Goal: Browse casually: Explore the website without a specific task or goal

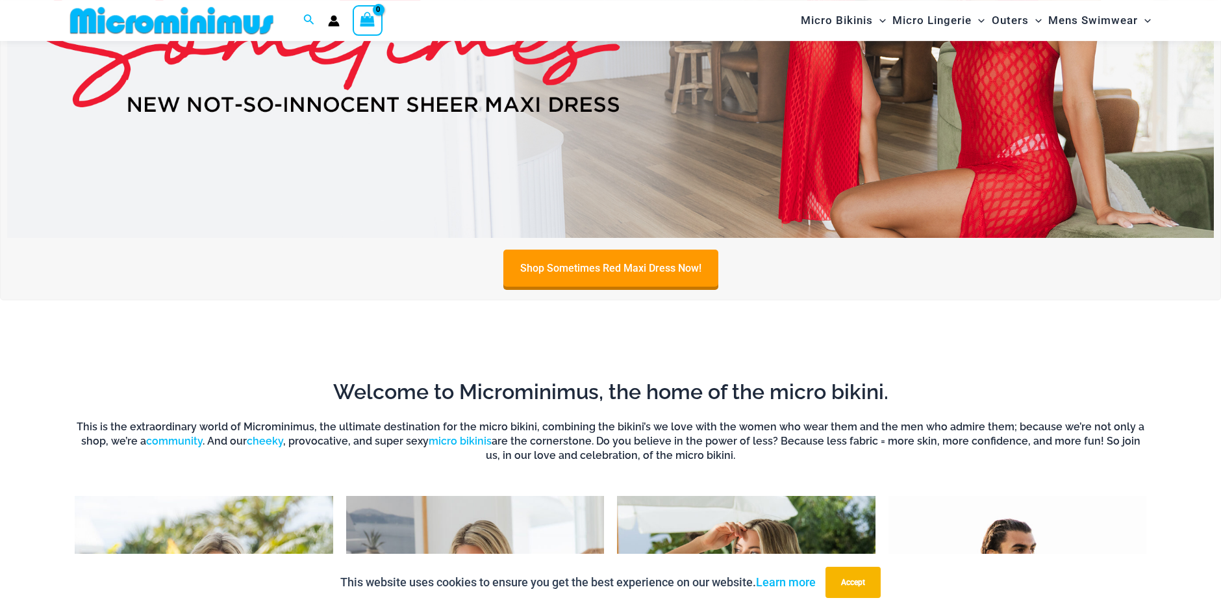
scroll to position [1049, 0]
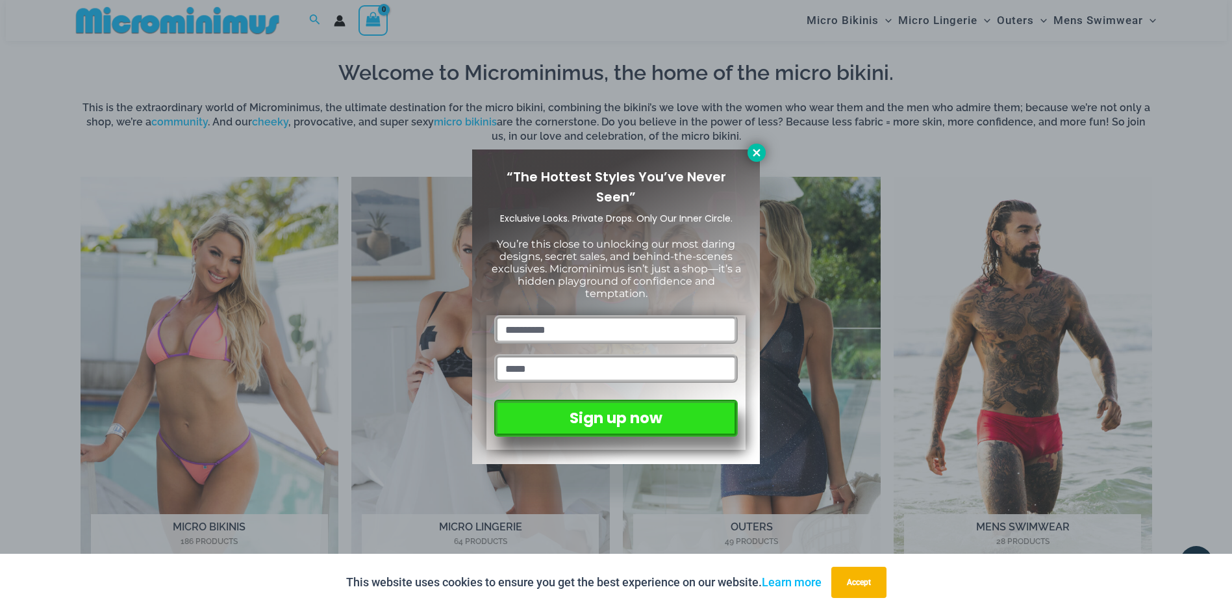
click at [754, 157] on icon at bounding box center [757, 153] width 12 height 12
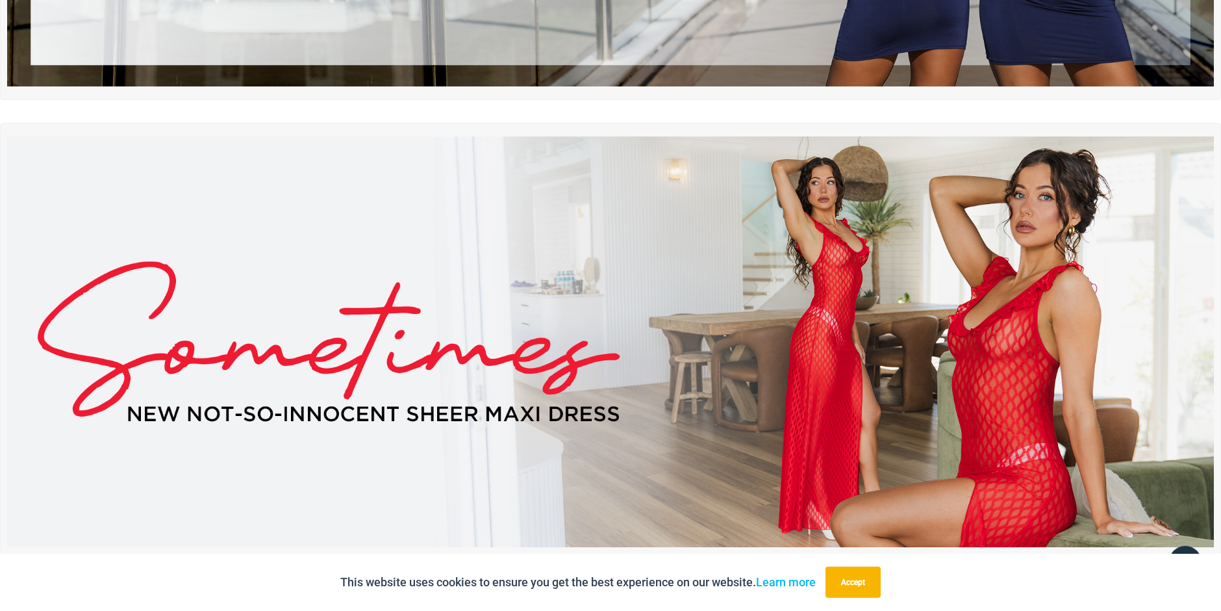
scroll to position [0, 0]
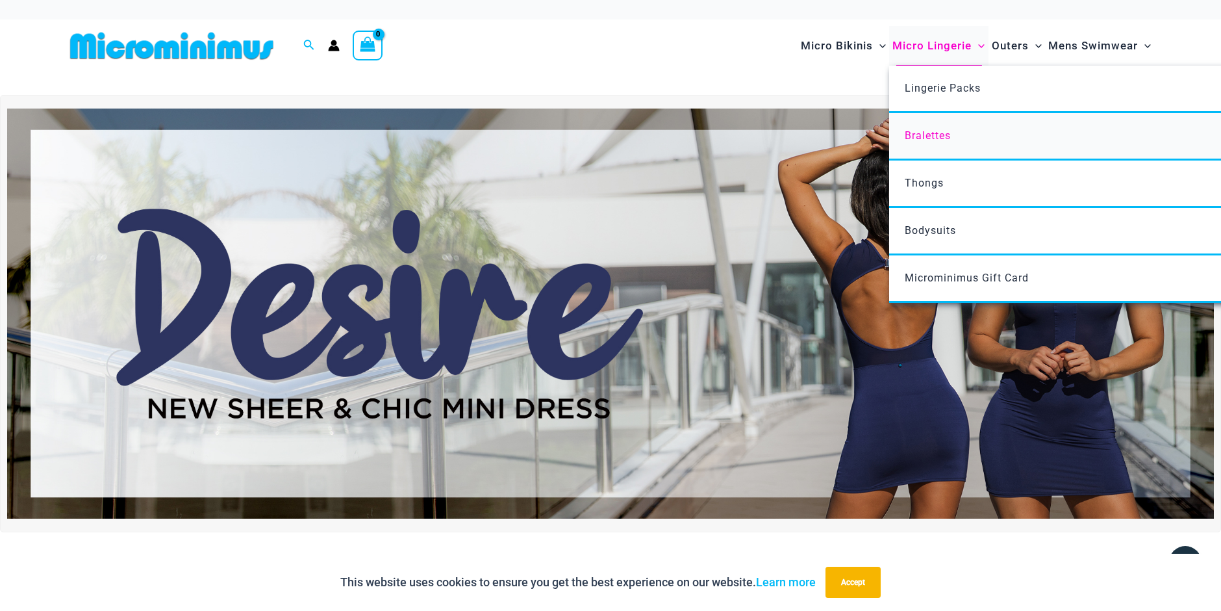
click at [927, 141] on span "Bralettes" at bounding box center [928, 135] width 46 height 12
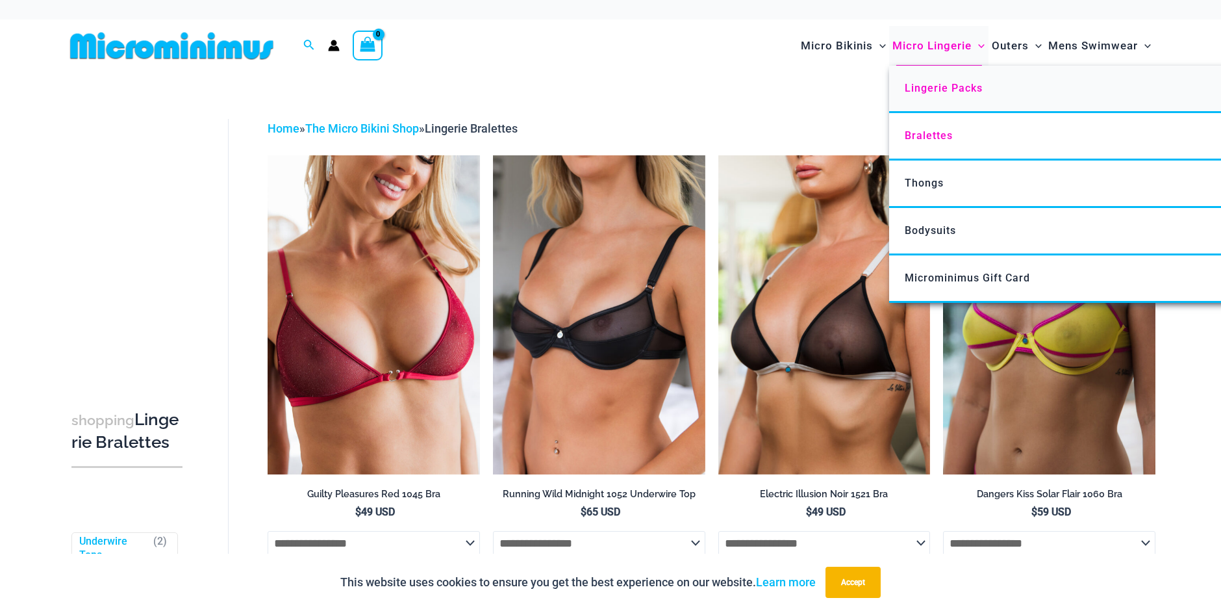
click at [927, 89] on span "Lingerie Packs" at bounding box center [944, 88] width 78 height 12
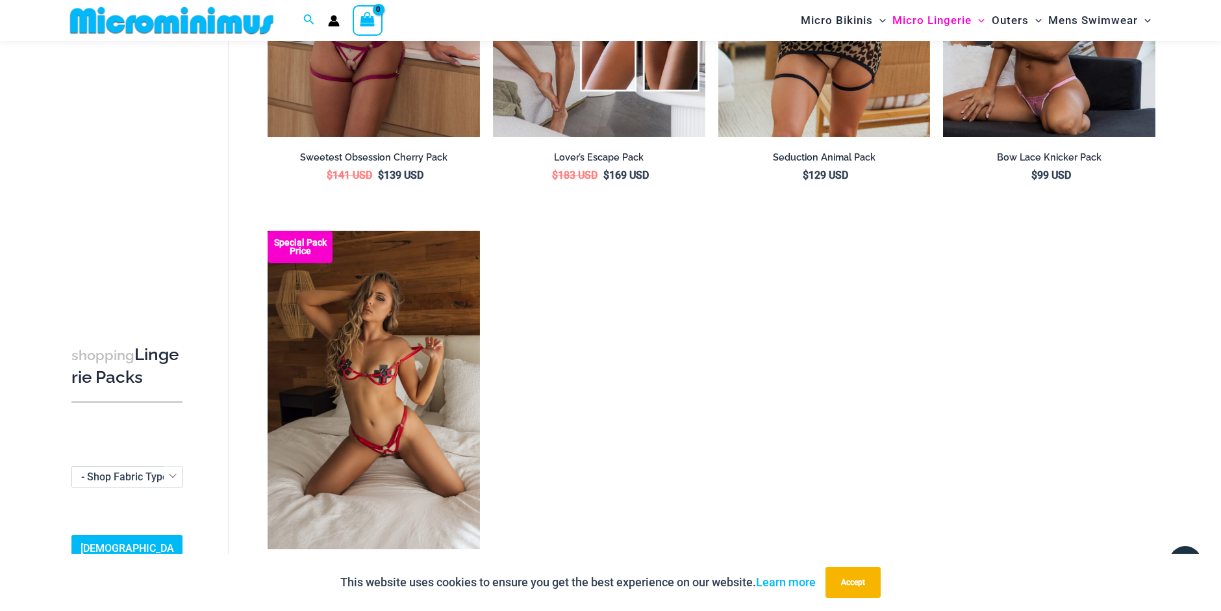
scroll to position [1711, 0]
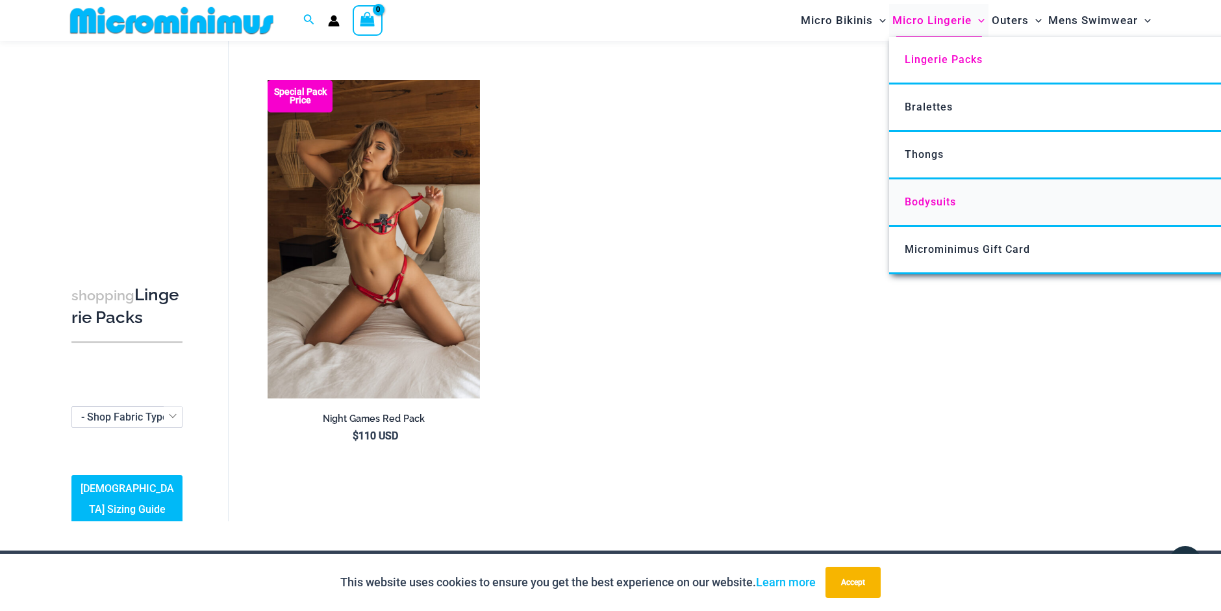
click at [941, 205] on span "Bodysuits" at bounding box center [930, 202] width 51 height 12
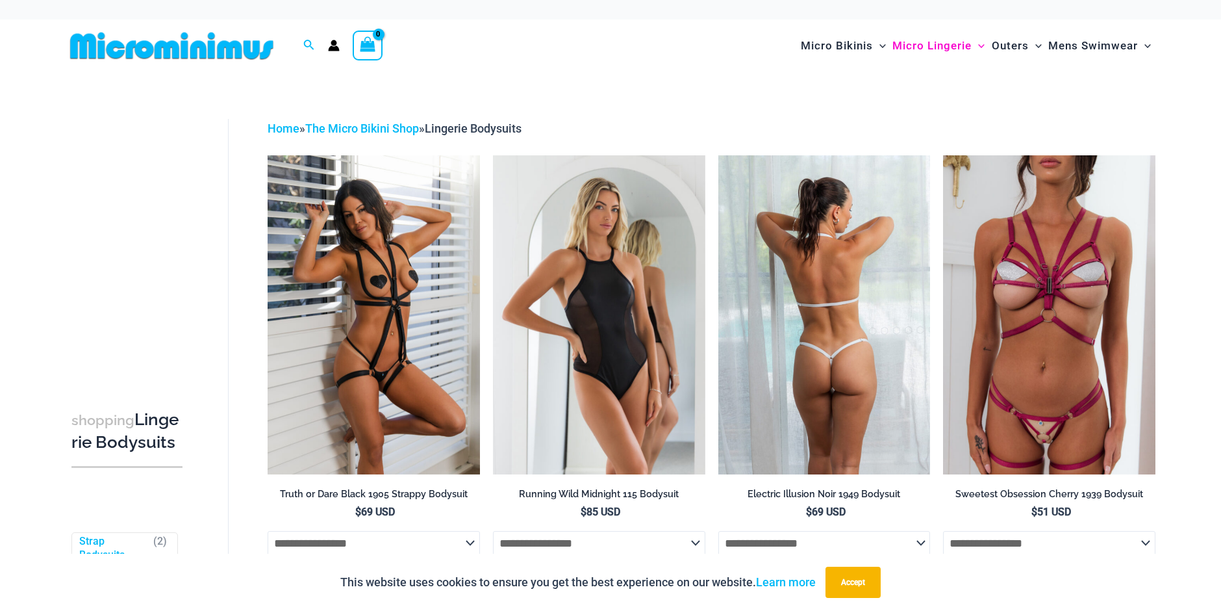
click at [869, 320] on img at bounding box center [825, 314] width 212 height 318
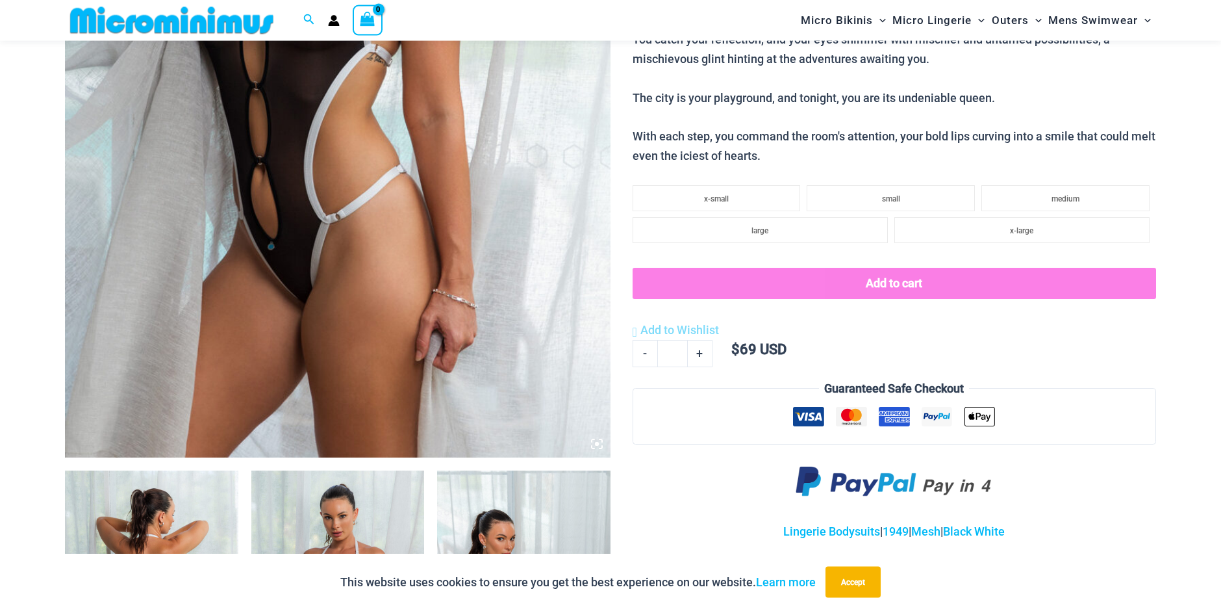
scroll to position [850, 0]
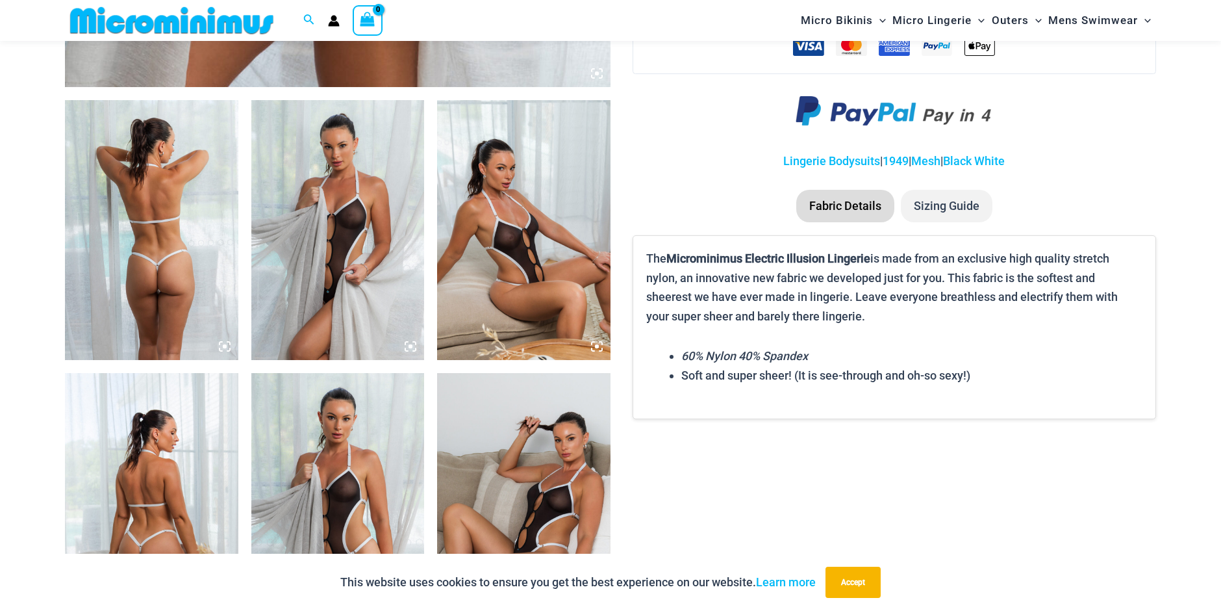
click at [223, 348] on icon at bounding box center [225, 346] width 12 height 12
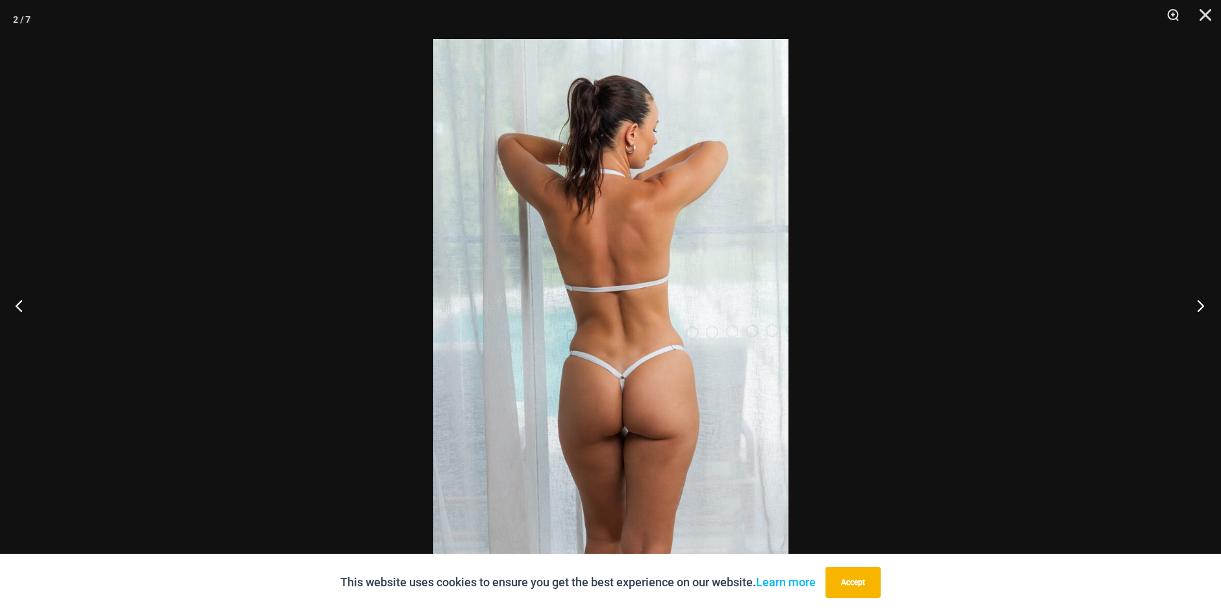
click at [1201, 309] on button "Next" at bounding box center [1197, 305] width 49 height 65
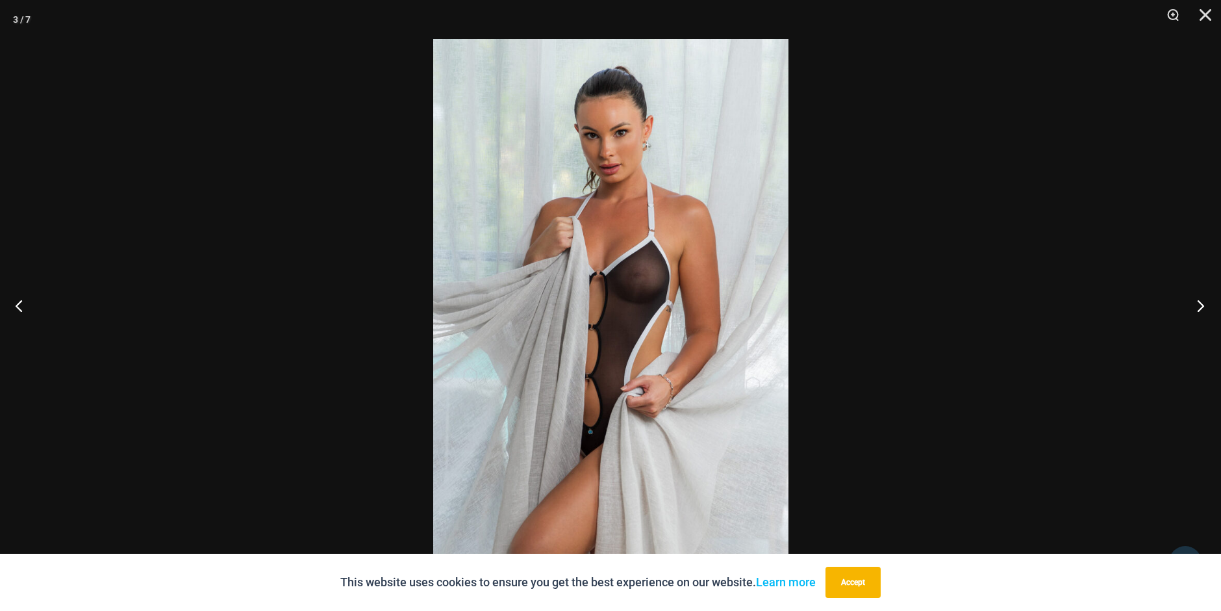
click at [1201, 307] on button "Next" at bounding box center [1197, 305] width 49 height 65
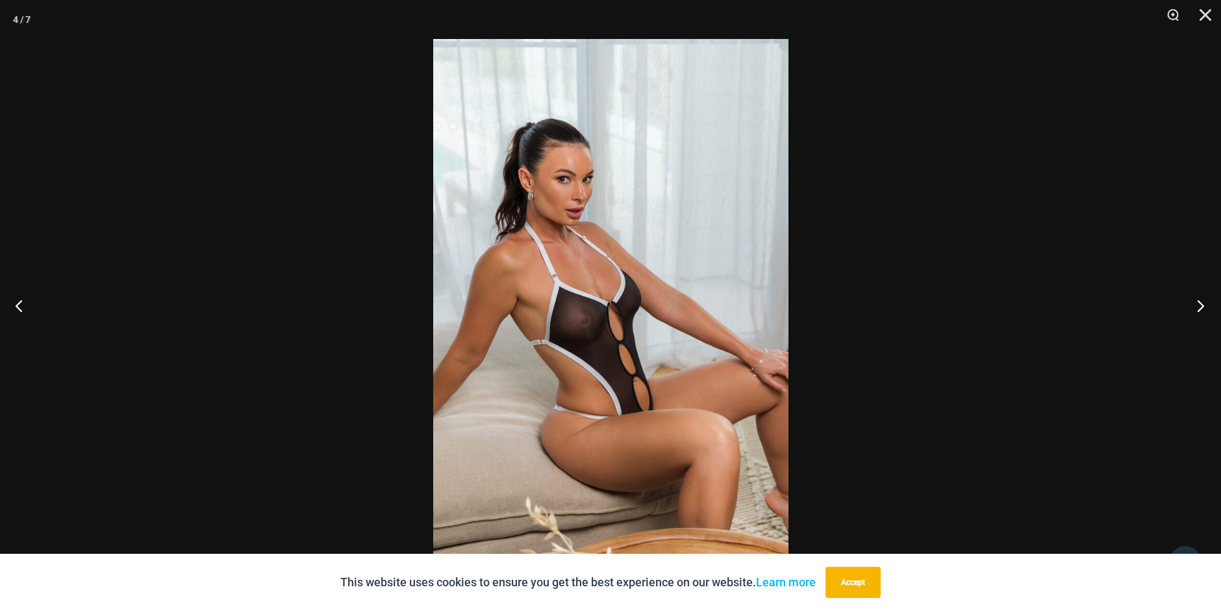
click at [1201, 307] on button "Next" at bounding box center [1197, 305] width 49 height 65
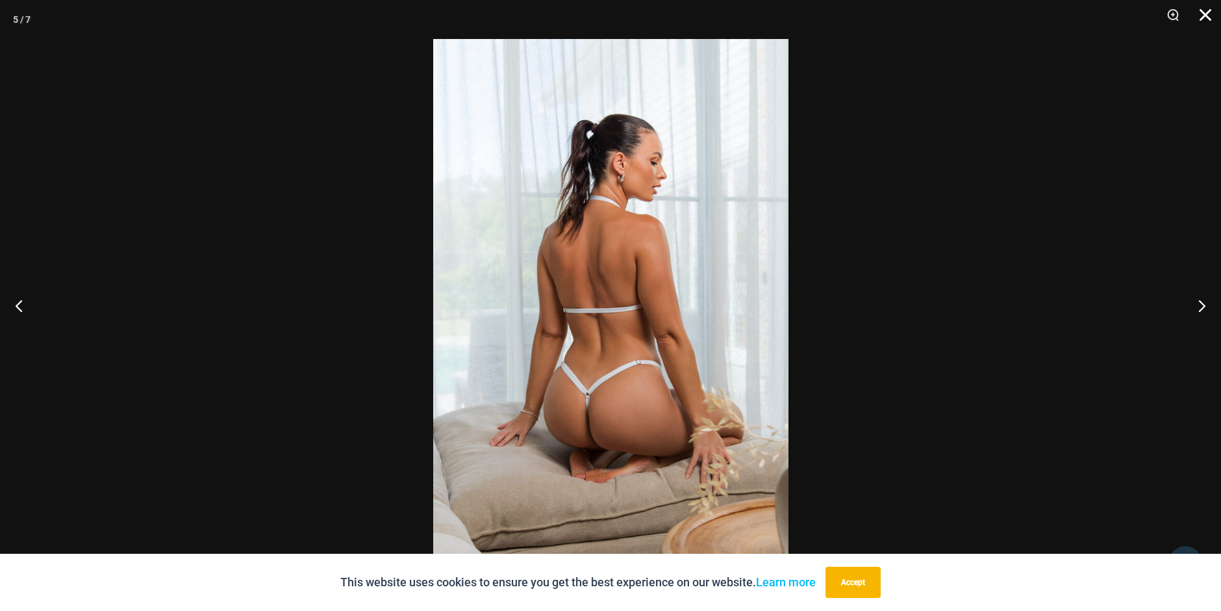
click at [1210, 20] on button "Close" at bounding box center [1201, 19] width 32 height 39
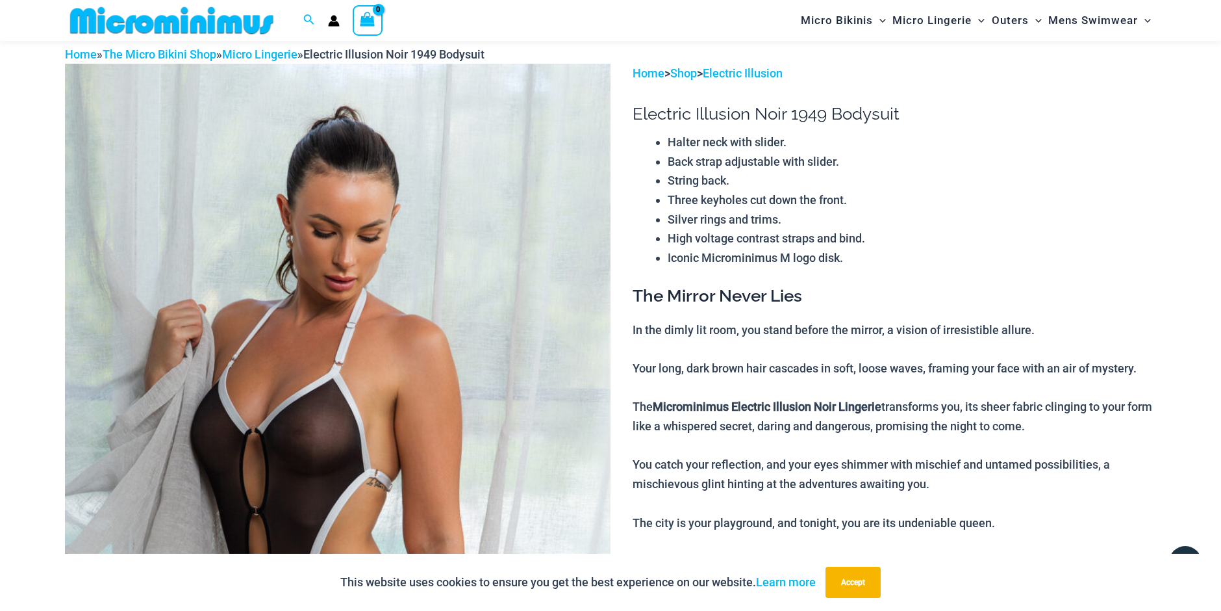
scroll to position [0, 0]
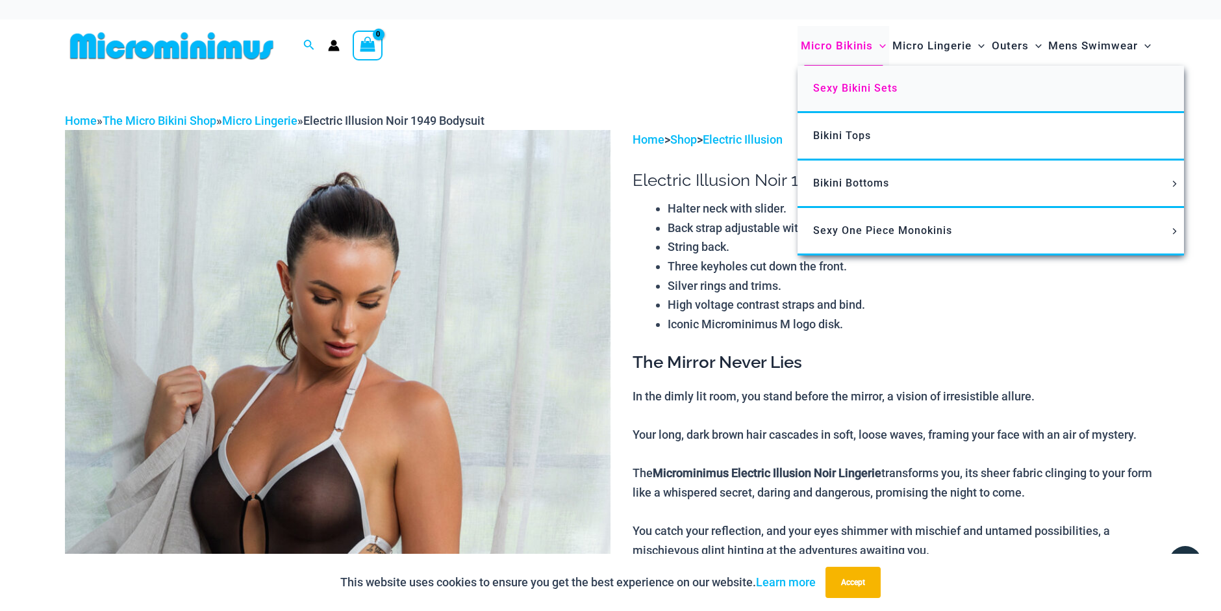
click at [839, 84] on span "Sexy Bikini Sets" at bounding box center [855, 88] width 84 height 12
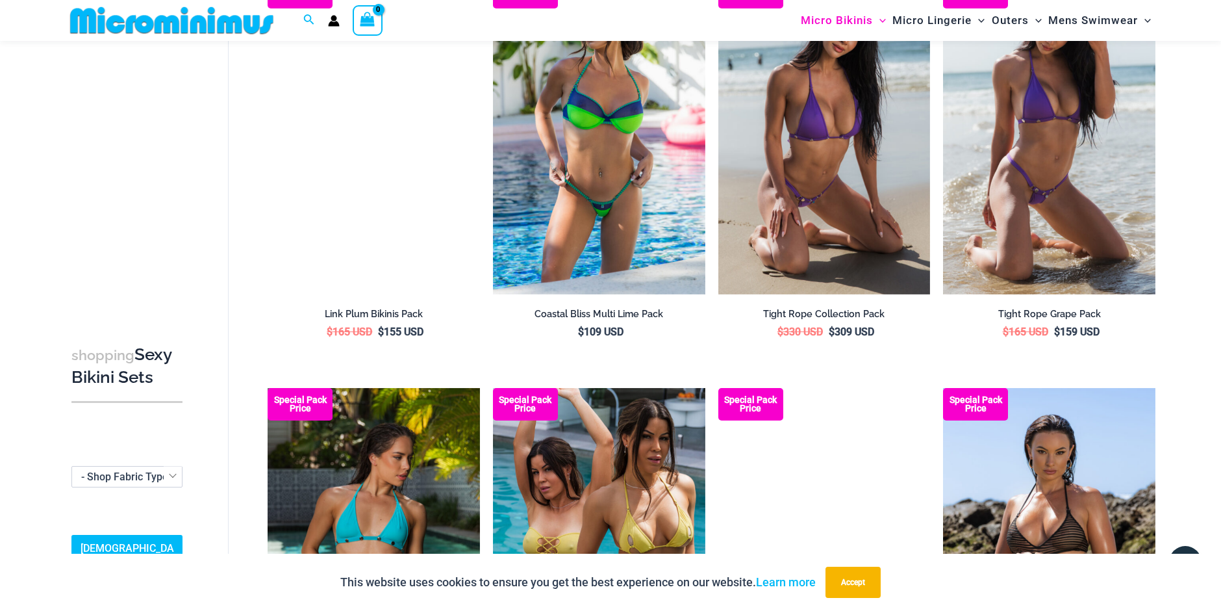
scroll to position [3037, 0]
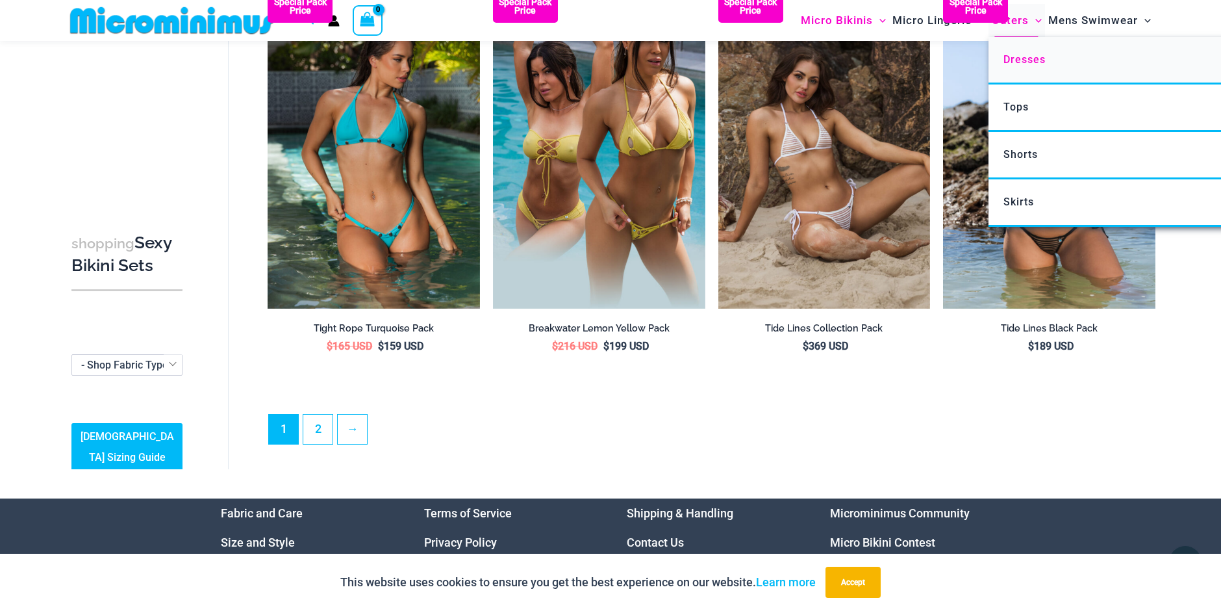
click at [1019, 56] on span "Dresses" at bounding box center [1025, 59] width 42 height 12
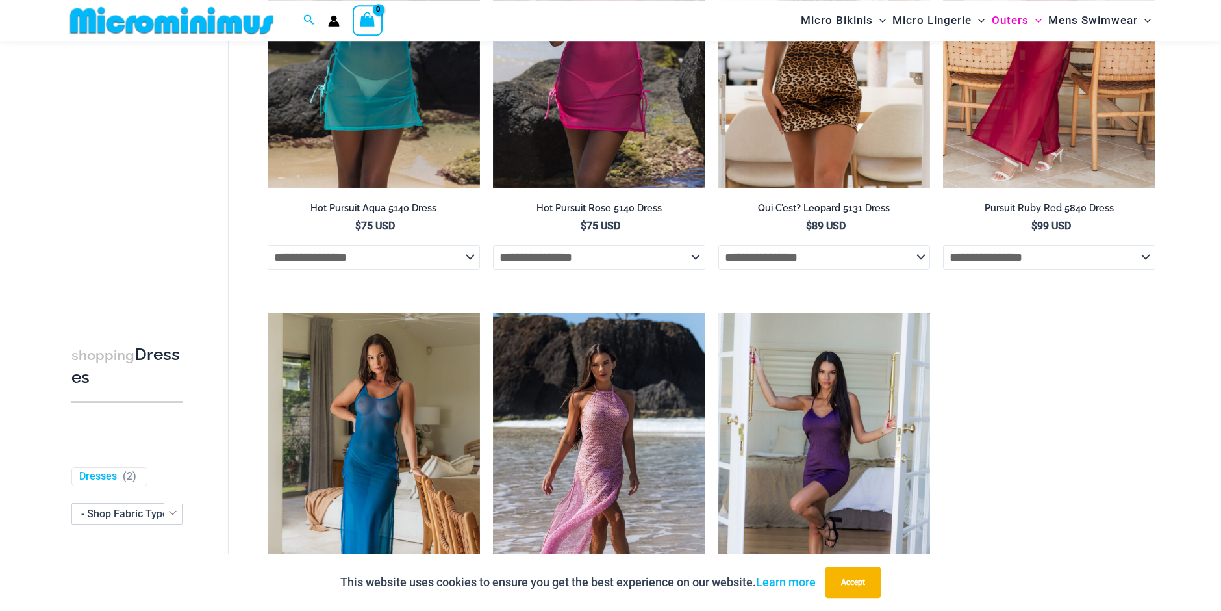
scroll to position [850, 0]
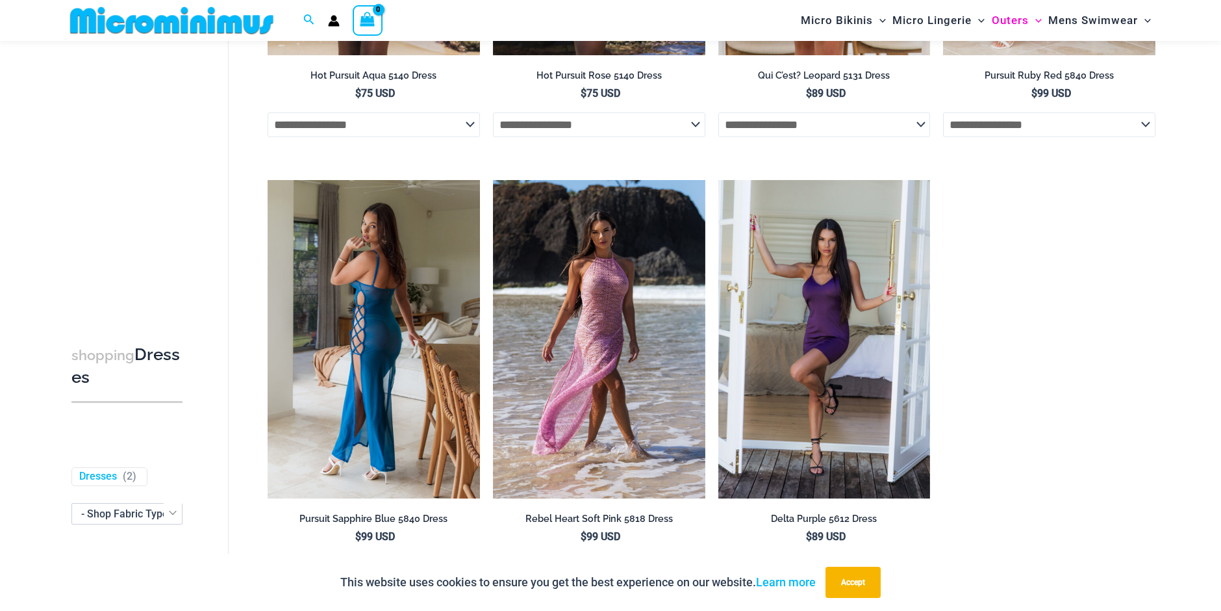
click at [442, 313] on img at bounding box center [374, 339] width 212 height 318
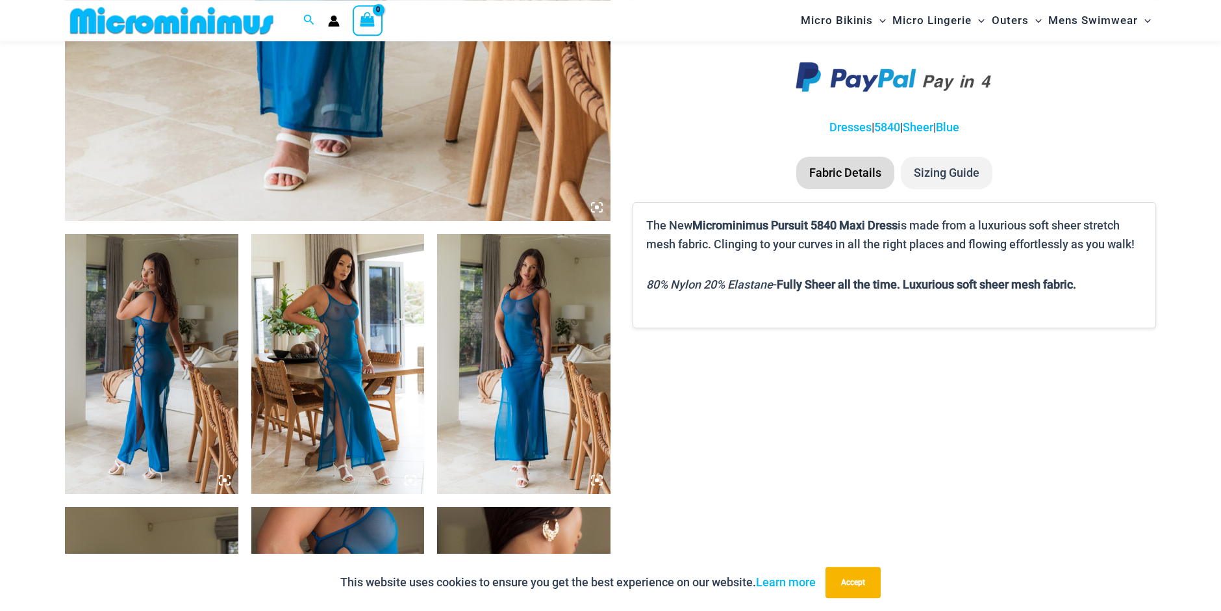
scroll to position [717, 0]
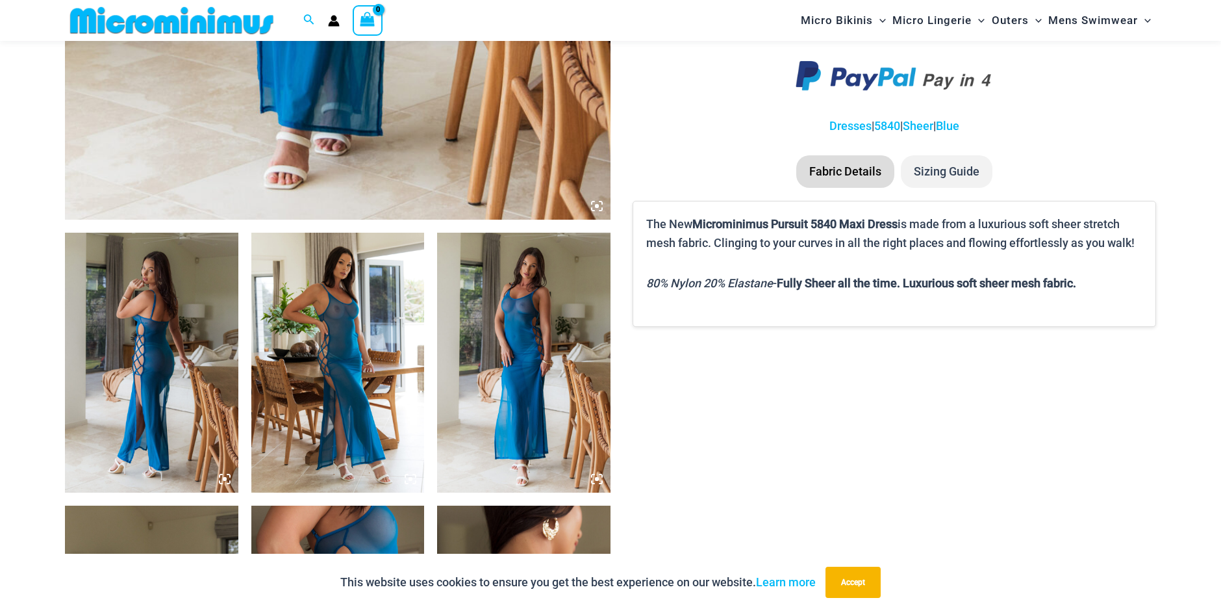
click at [357, 372] on img at bounding box center [337, 363] width 173 height 260
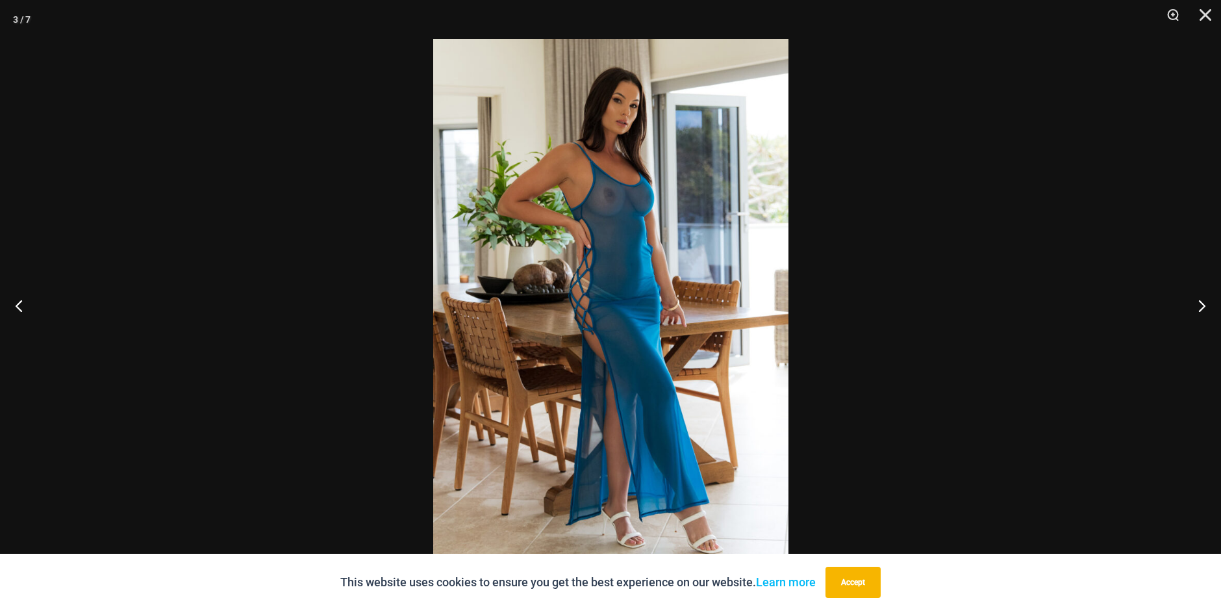
click at [764, 311] on img at bounding box center [610, 305] width 355 height 533
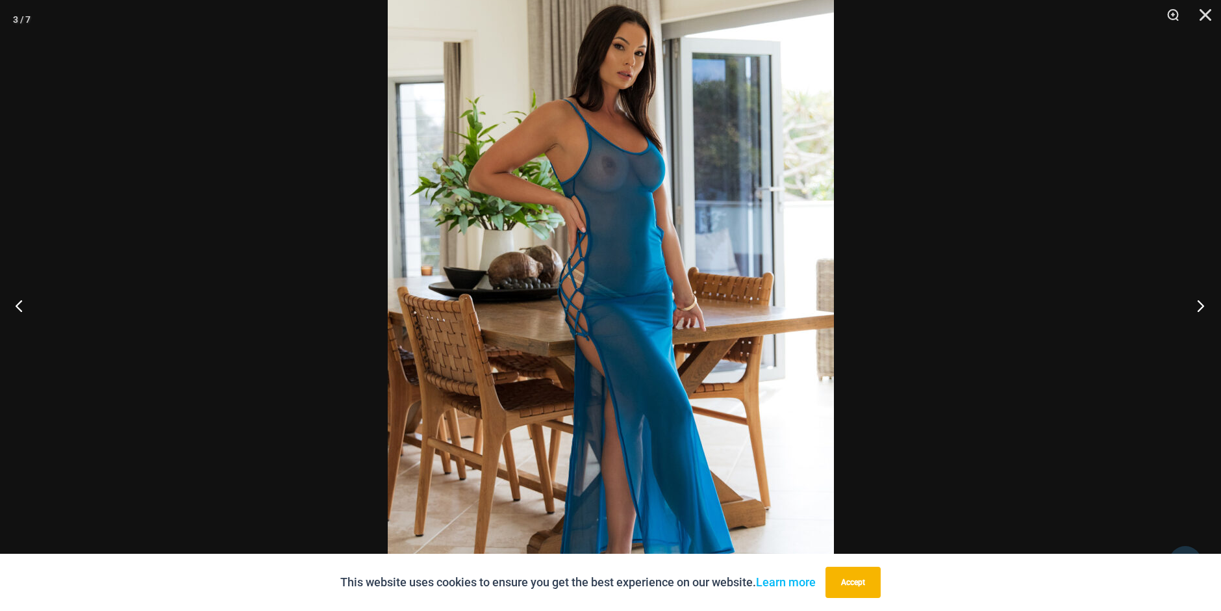
click at [1201, 302] on button "Next" at bounding box center [1197, 305] width 49 height 65
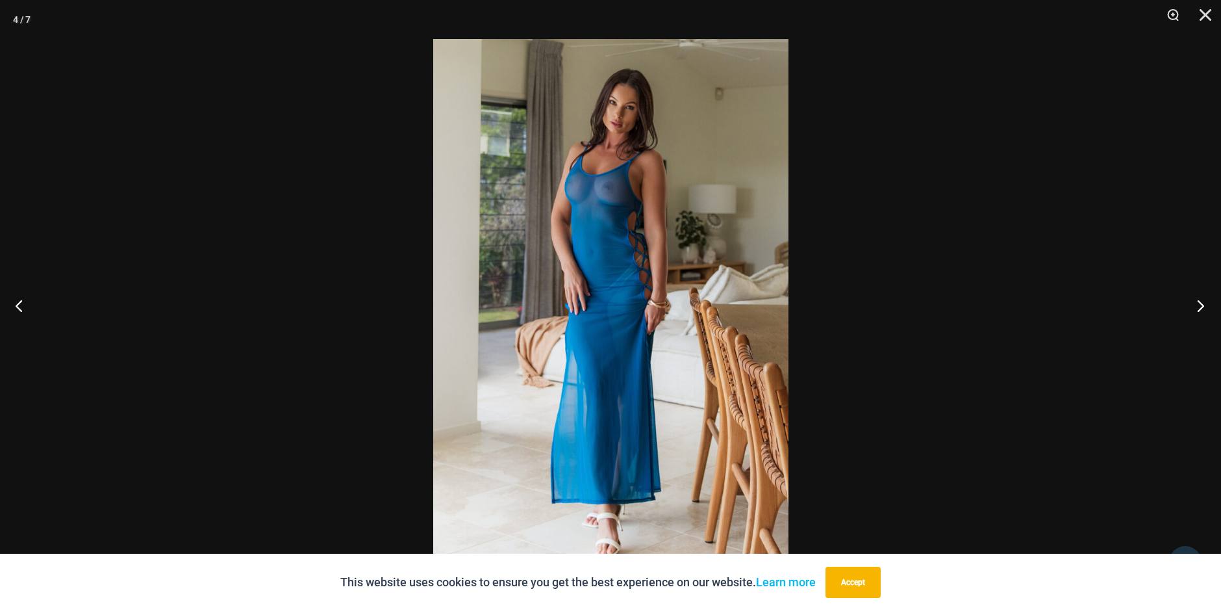
click at [1201, 302] on button "Next" at bounding box center [1197, 305] width 49 height 65
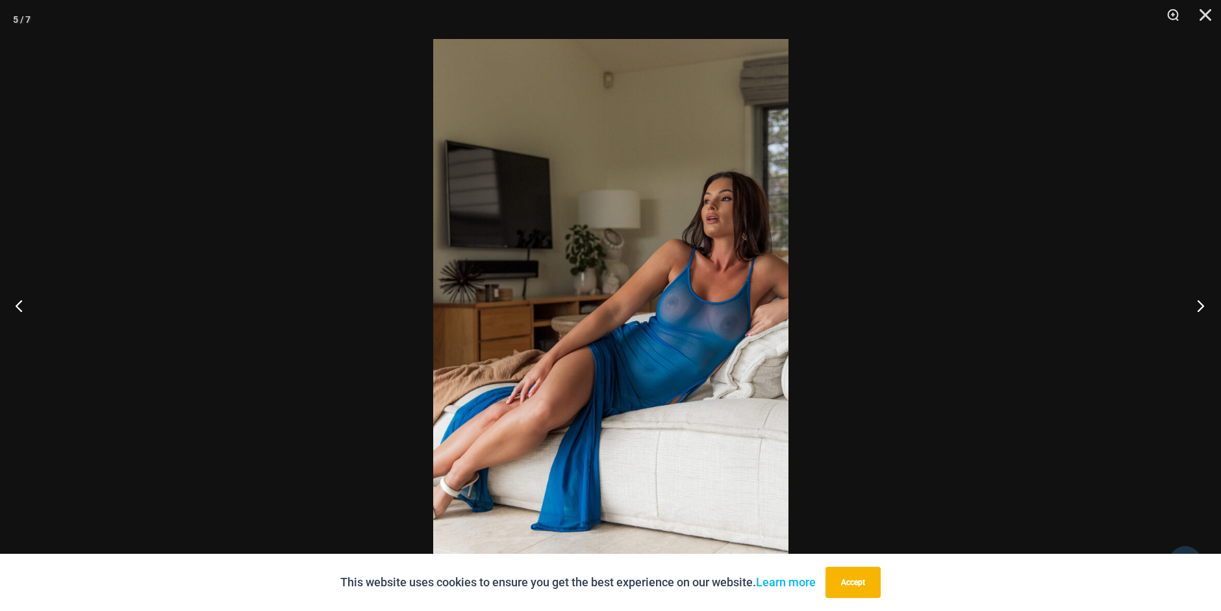
click at [1201, 302] on button "Next" at bounding box center [1197, 305] width 49 height 65
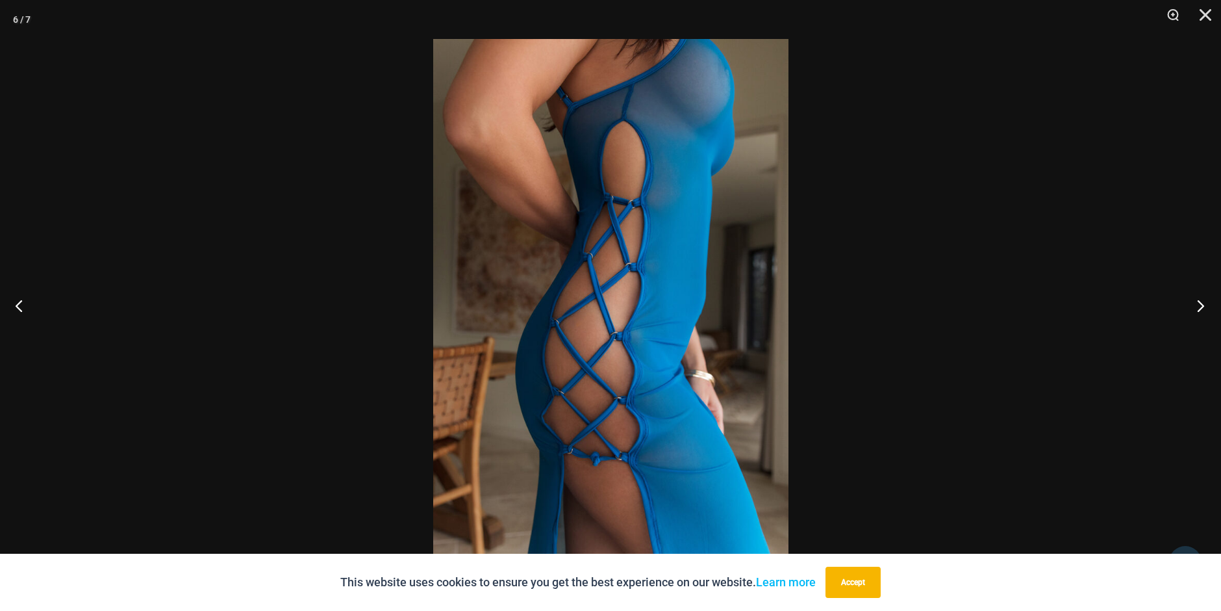
click at [1201, 302] on button "Next" at bounding box center [1197, 305] width 49 height 65
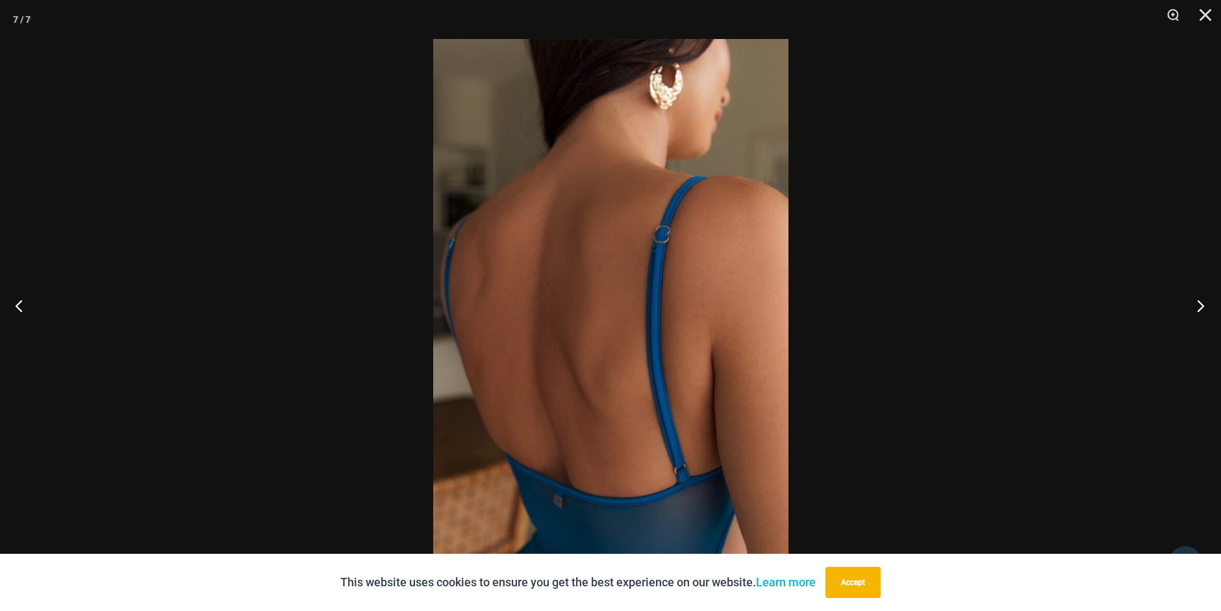
click at [1201, 302] on button "Next" at bounding box center [1197, 305] width 49 height 65
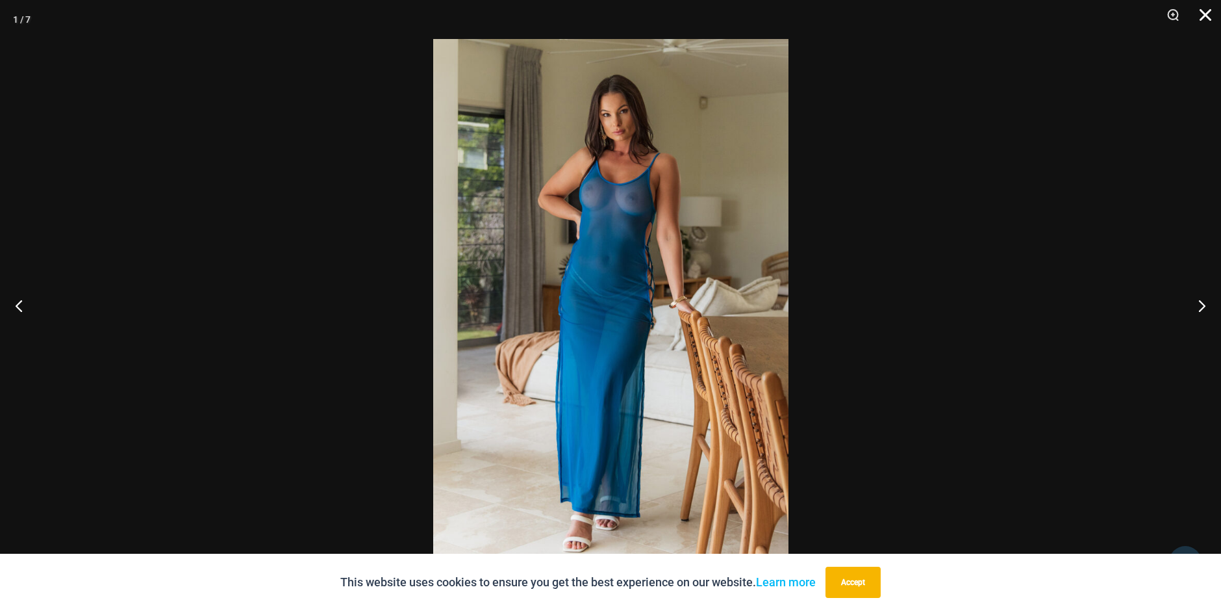
click at [1212, 12] on button "Close" at bounding box center [1201, 19] width 32 height 39
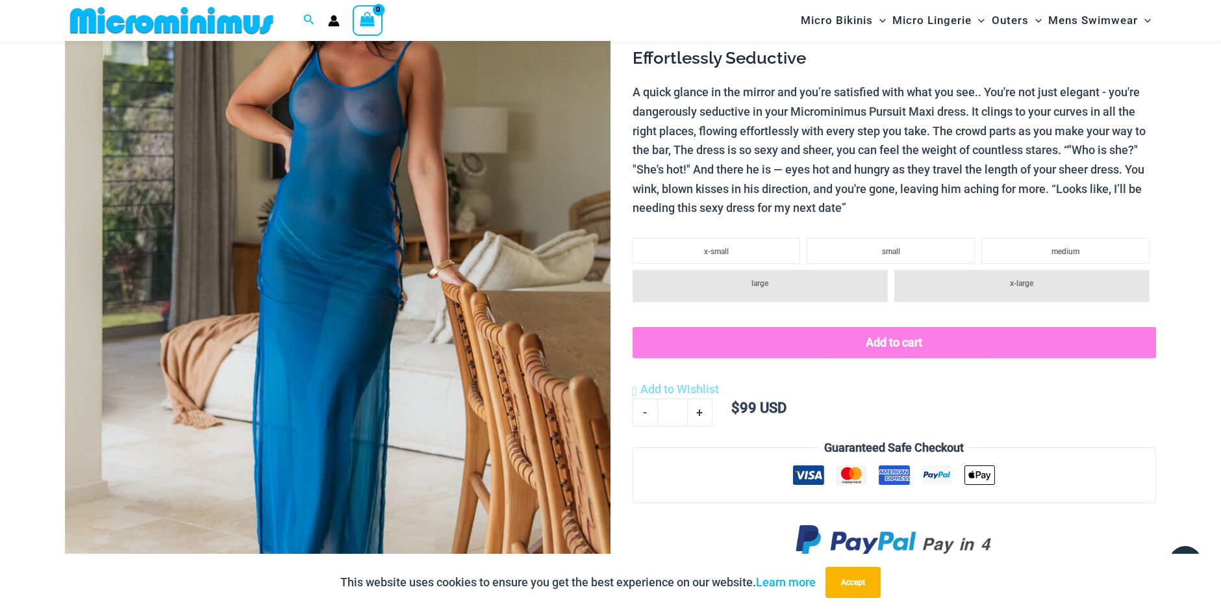
scroll to position [0, 0]
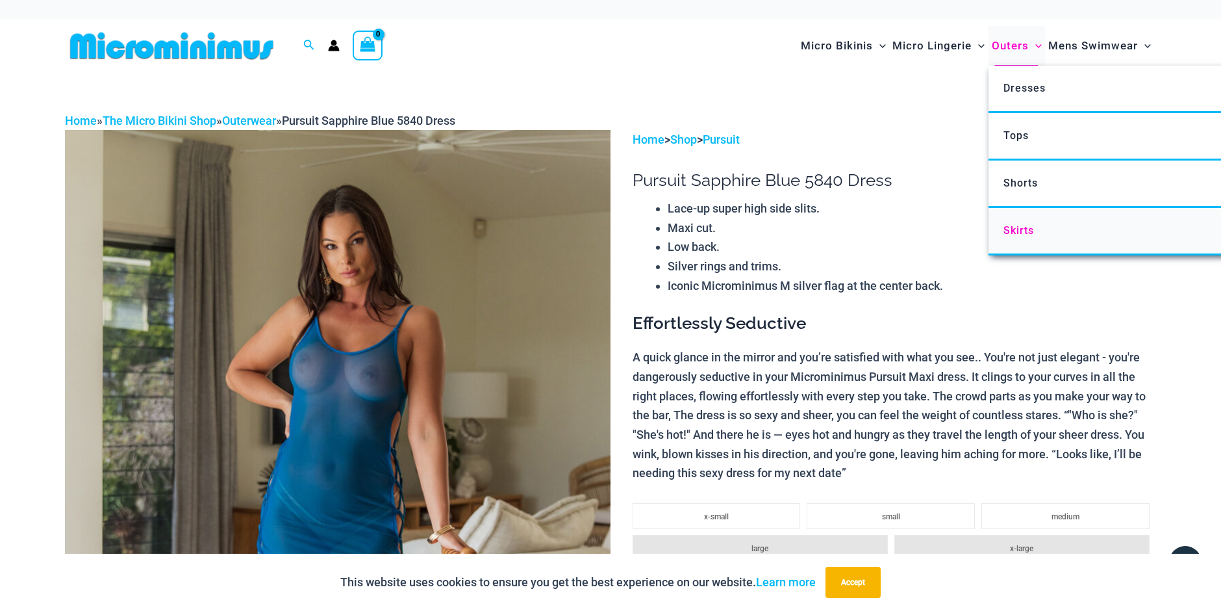
click at [1030, 224] on link "Skirts" at bounding box center [1182, 231] width 387 height 47
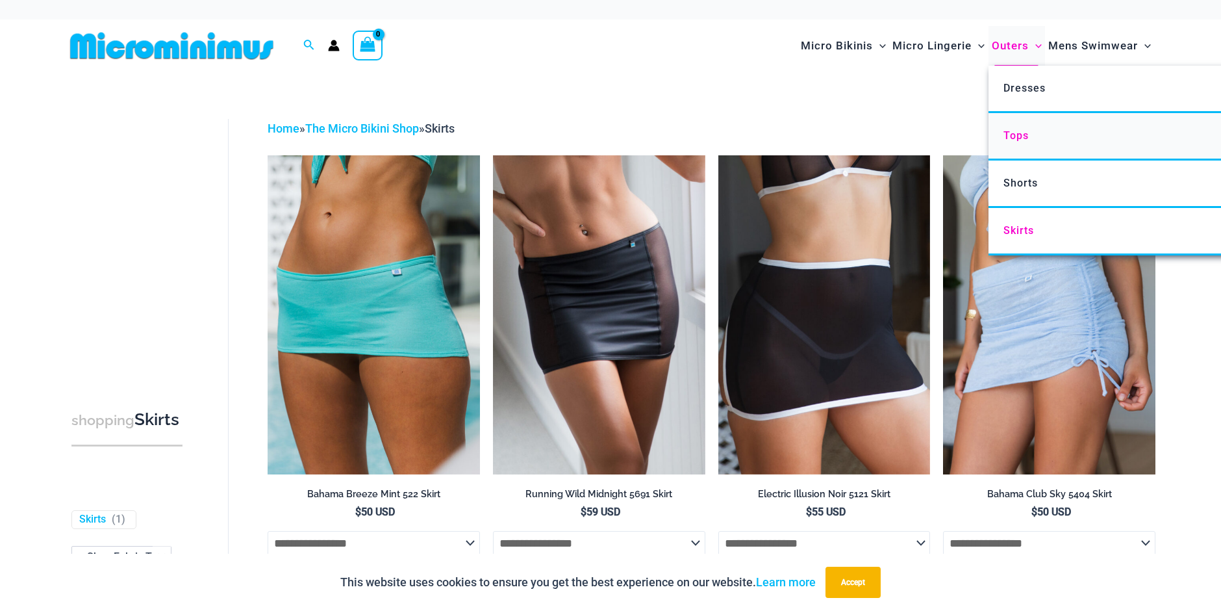
click at [1015, 134] on span "Tops" at bounding box center [1016, 135] width 25 height 12
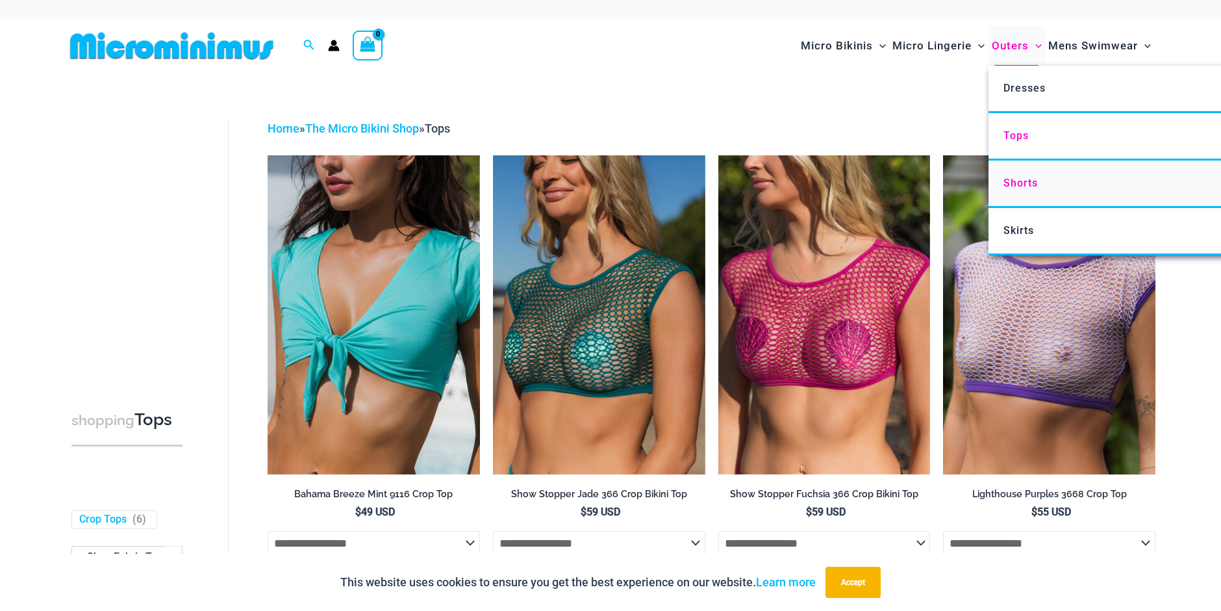
click at [1018, 177] on link "Shorts" at bounding box center [1182, 183] width 387 height 47
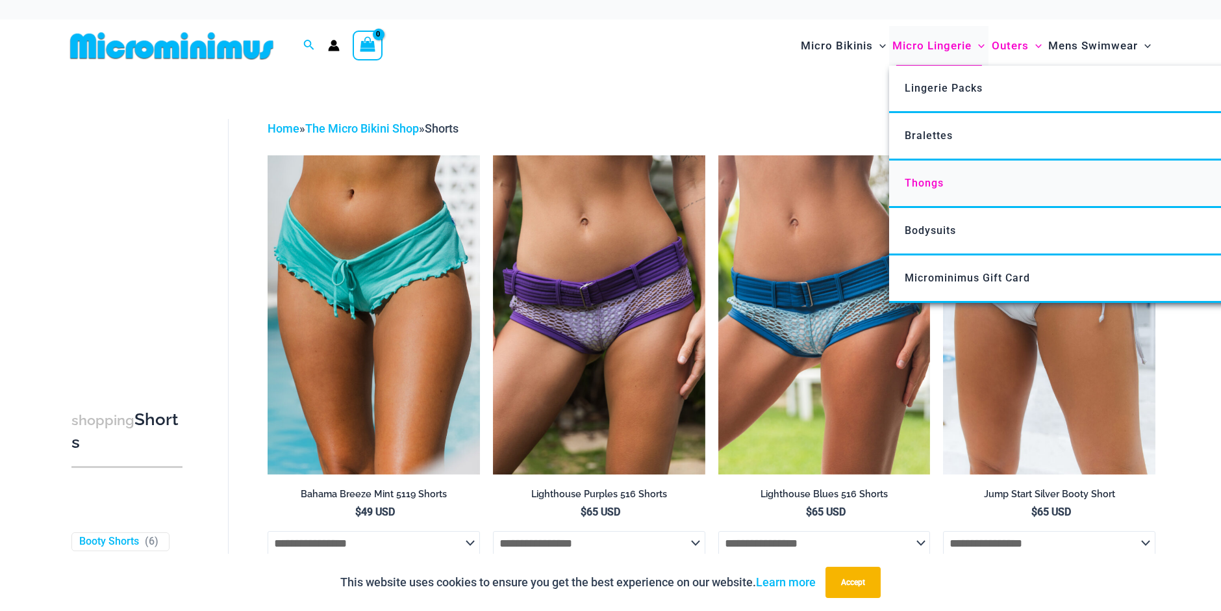
click at [955, 179] on link "Thongs" at bounding box center [1082, 183] width 387 height 47
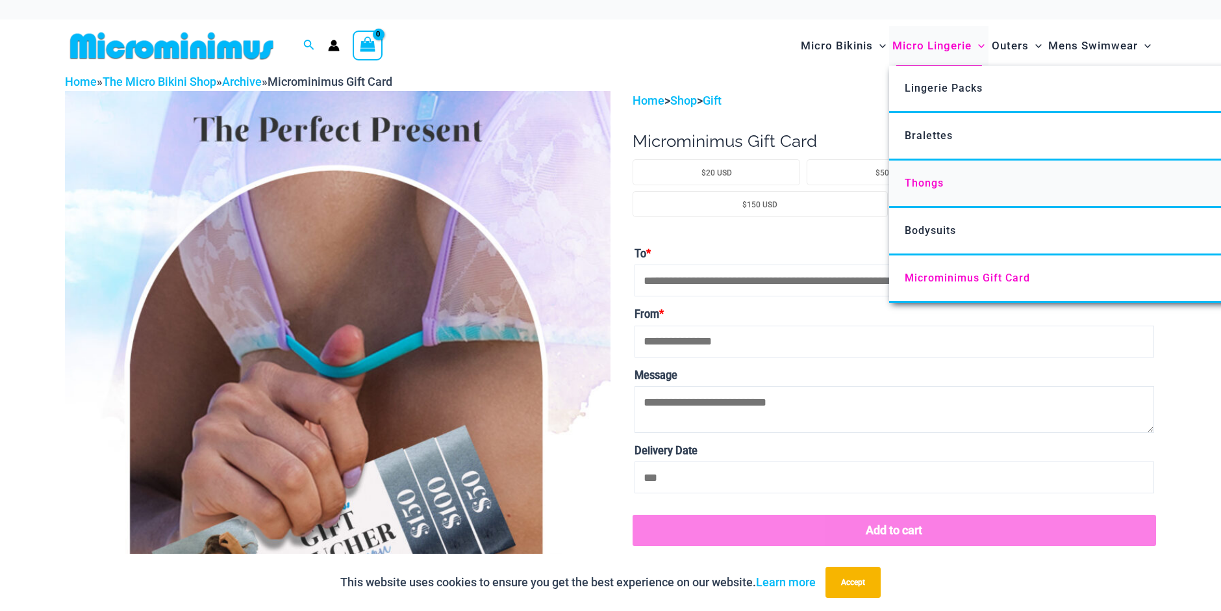
click at [934, 181] on span "Thongs" at bounding box center [924, 183] width 39 height 12
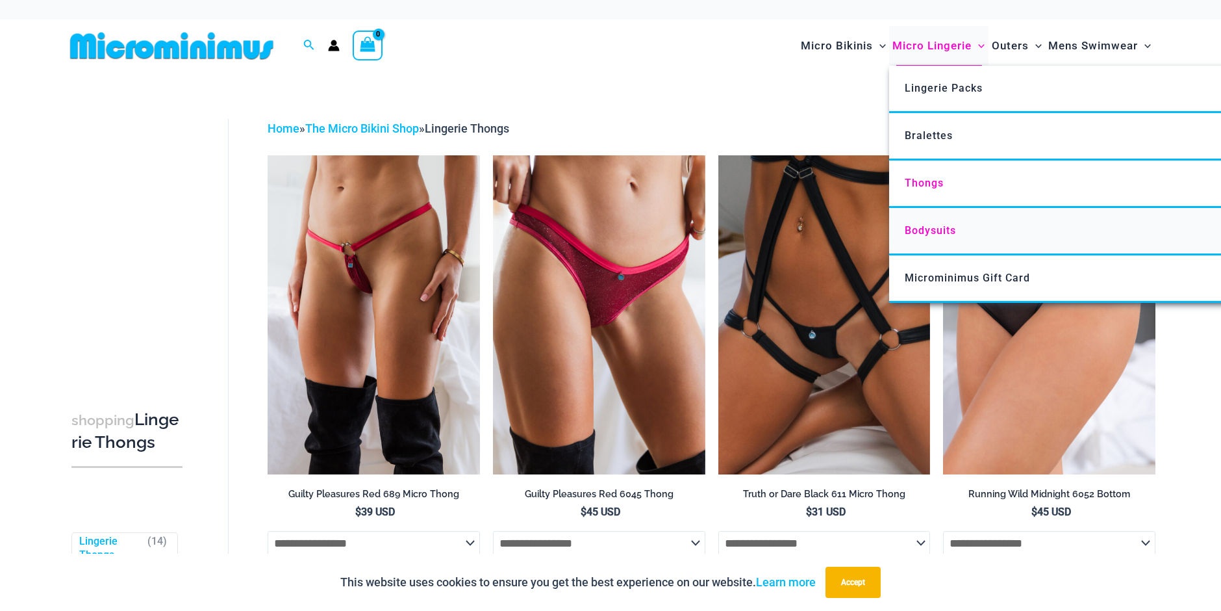
click at [937, 233] on span "Bodysuits" at bounding box center [930, 230] width 51 height 12
